Goal: Navigation & Orientation: Find specific page/section

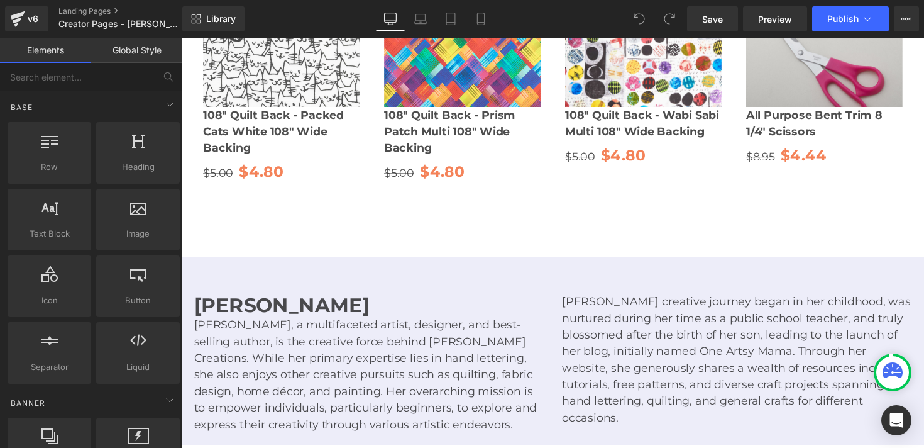
scroll to position [1897, 0]
